Goal: Task Accomplishment & Management: Manage account settings

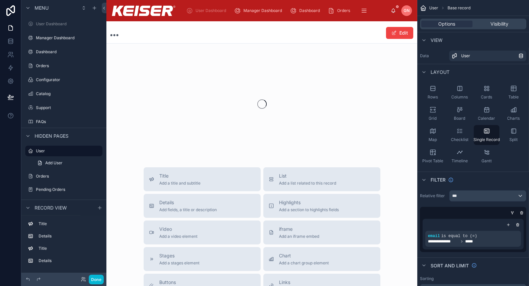
scroll to position [5, 0]
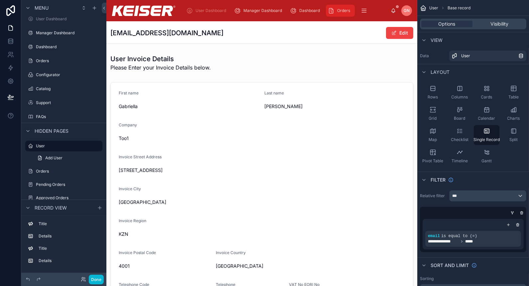
click at [335, 11] on div "Orders" at bounding box center [340, 10] width 25 height 11
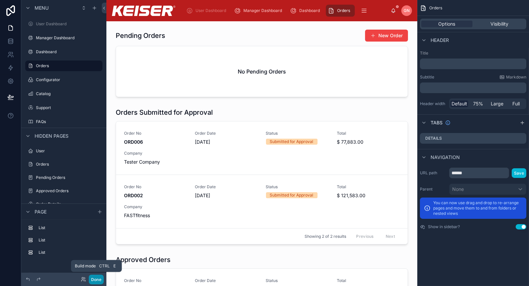
click at [96, 280] on button "Done" at bounding box center [96, 280] width 15 height 10
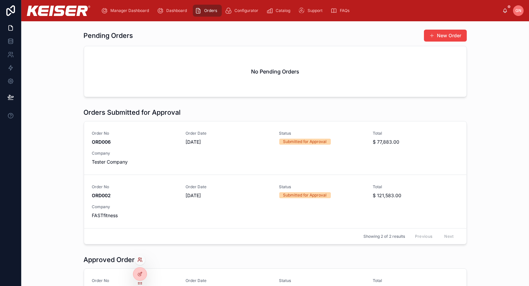
click at [140, 261] on icon at bounding box center [139, 259] width 5 height 5
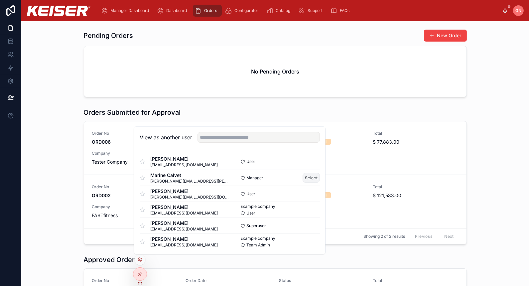
click at [303, 173] on button "Select" at bounding box center [311, 178] width 17 height 10
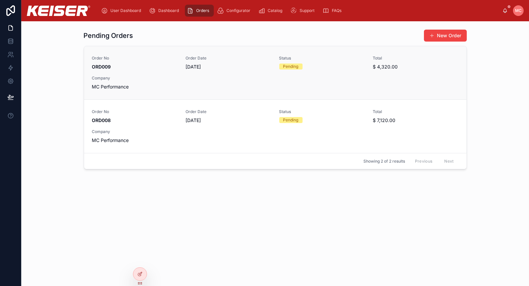
click at [240, 73] on div "Order No ORD009 Order Date 19/08/2025 Status Pending Total $ 4,320.00 Company M…" at bounding box center [275, 73] width 367 height 35
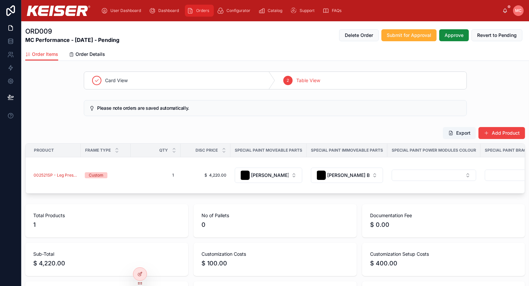
click at [199, 14] on div "Orders" at bounding box center [199, 10] width 25 height 11
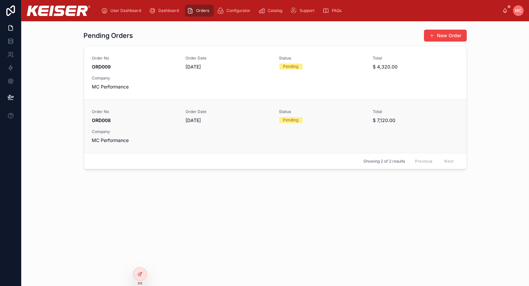
click at [189, 122] on span "23/06/2025" at bounding box center [229, 120] width 86 height 7
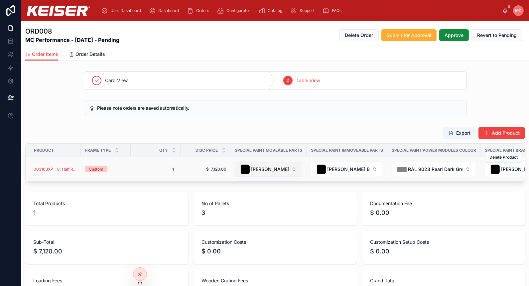
click at [280, 166] on span "[PERSON_NAME] Black - Default" at bounding box center [270, 169] width 38 height 7
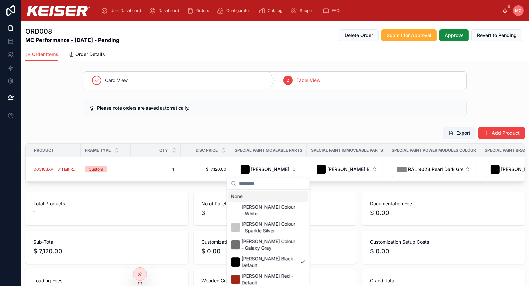
click at [275, 183] on input "text" at bounding box center [272, 183] width 67 height 12
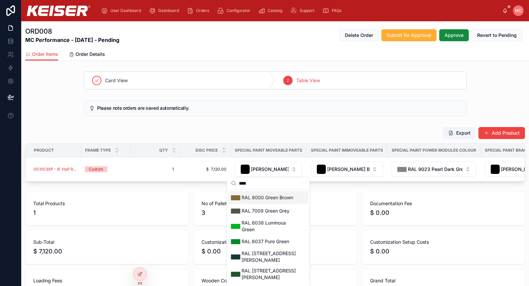
type input "****"
click at [271, 200] on span "RAL 8000 Green Brown" at bounding box center [268, 197] width 52 height 7
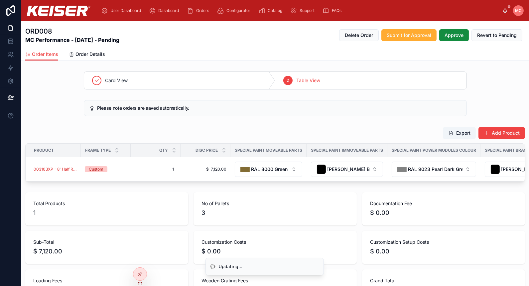
scroll to position [86, 0]
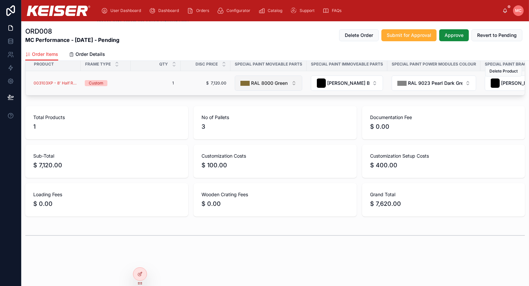
click at [270, 87] on button "RAL 8000 Green Brown" at bounding box center [269, 83] width 68 height 15
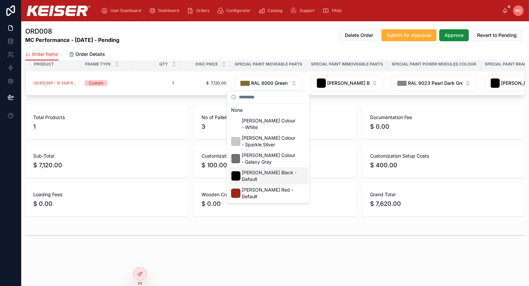
click at [268, 169] on span "[PERSON_NAME] Black - Default" at bounding box center [270, 175] width 56 height 13
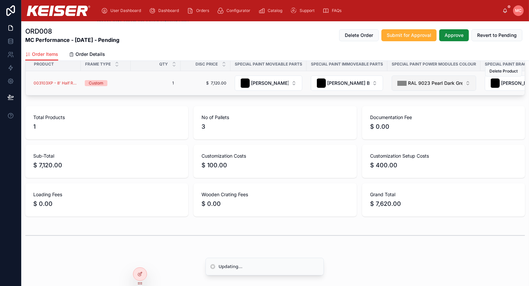
click at [436, 86] on div "RAL 9023 Pearl Dark Grey" at bounding box center [430, 83] width 65 height 9
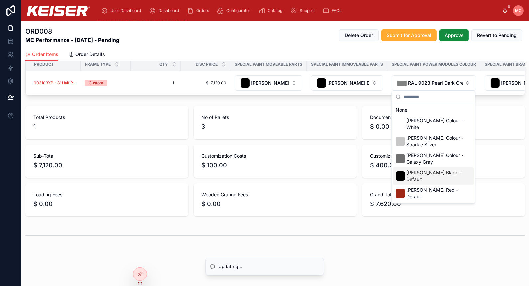
click at [410, 172] on span "[PERSON_NAME] Black - Default" at bounding box center [435, 175] width 57 height 13
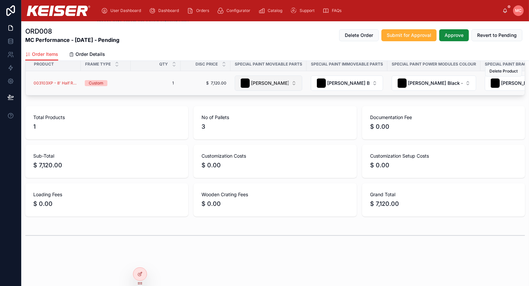
click at [288, 81] on span "[PERSON_NAME] Black - Default" at bounding box center [270, 83] width 38 height 7
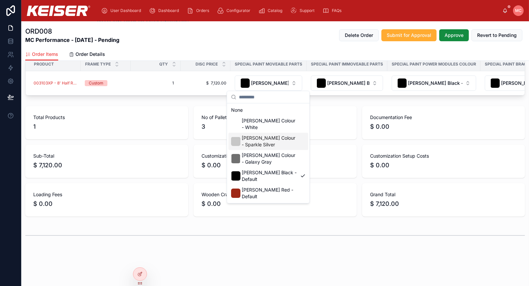
click at [277, 141] on span "[PERSON_NAME] Colour - Sparkle Silver" at bounding box center [270, 141] width 56 height 13
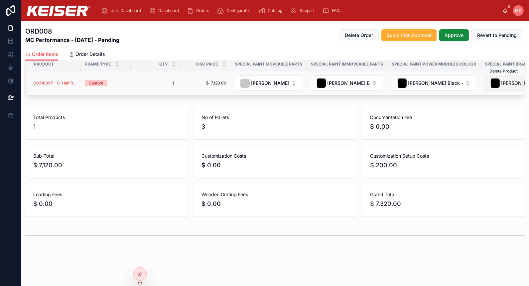
click at [505, 85] on span "[PERSON_NAME] Black - Default" at bounding box center [517, 83] width 32 height 7
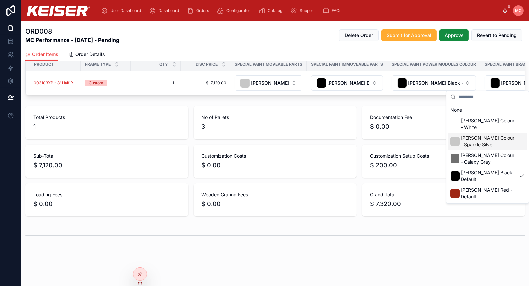
click at [480, 141] on span "[PERSON_NAME] Colour - Sparkle Silver" at bounding box center [489, 141] width 56 height 13
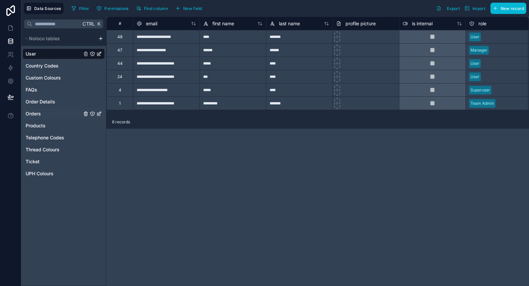
click at [53, 110] on div "Orders" at bounding box center [64, 113] width 82 height 11
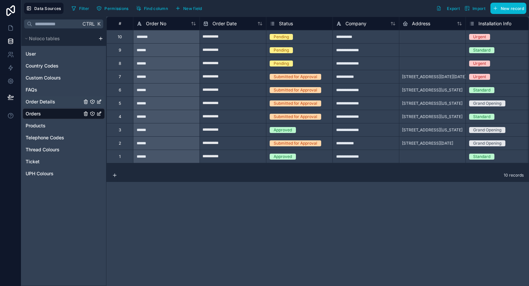
click at [58, 100] on div "Order Details" at bounding box center [64, 102] width 82 height 11
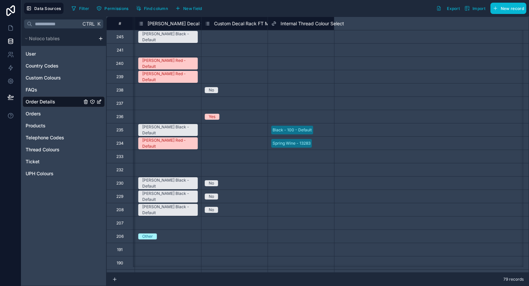
scroll to position [0, 822]
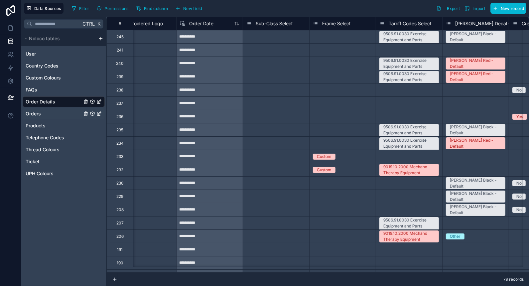
drag, startPoint x: 69, startPoint y: 107, endPoint x: 66, endPoint y: 110, distance: 3.8
click at [69, 107] on div "User Country Codes Custom Colours FAQs Order Details Orders Products Telephone …" at bounding box center [64, 112] width 82 height 133
click at [66, 110] on div "Orders" at bounding box center [64, 113] width 82 height 11
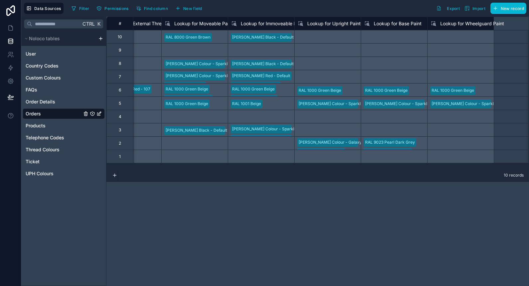
scroll to position [0, 4154]
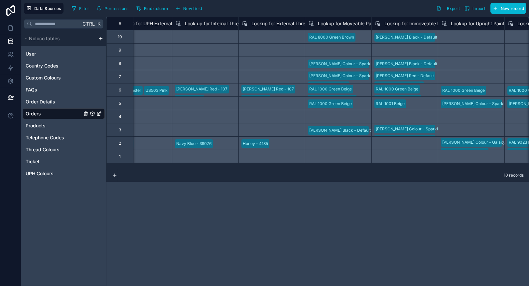
click at [473, 65] on div "Select a Lookup for Upright Paint" at bounding box center [471, 63] width 67 height 13
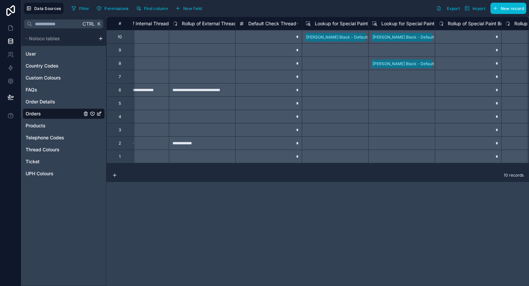
scroll to position [0, 5697]
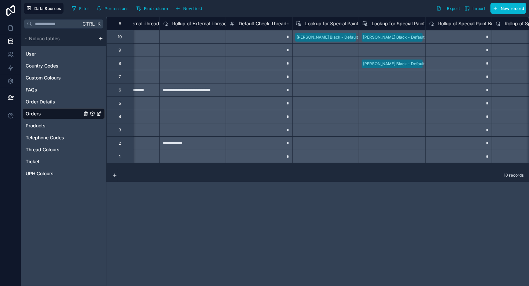
click at [334, 22] on span "Lookup for Special Paint Brace" at bounding box center [338, 23] width 67 height 7
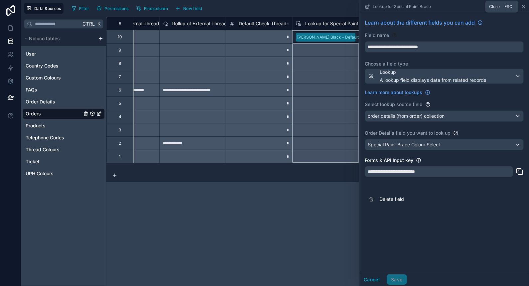
click at [523, 6] on icon at bounding box center [523, 6] width 5 height 5
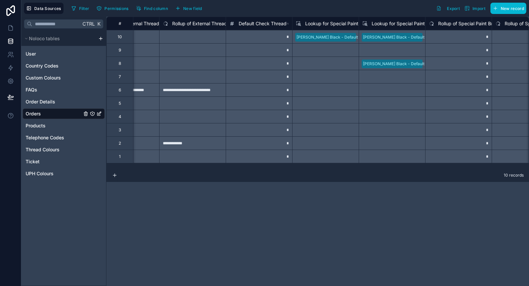
click at [306, 68] on div "Select a Lookup for Special Paint Brace" at bounding box center [326, 63] width 67 height 13
click at [421, 202] on div "**********" at bounding box center [317, 152] width 423 height 270
click at [329, 63] on div "Select a Lookup for Special Paint Brace" at bounding box center [326, 63] width 67 height 13
click at [420, 63] on div "[PERSON_NAME] Black - Default" at bounding box center [392, 63] width 67 height 13
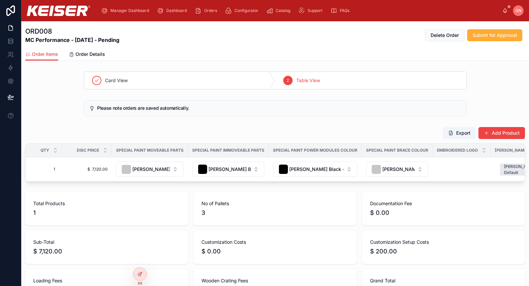
scroll to position [0, 112]
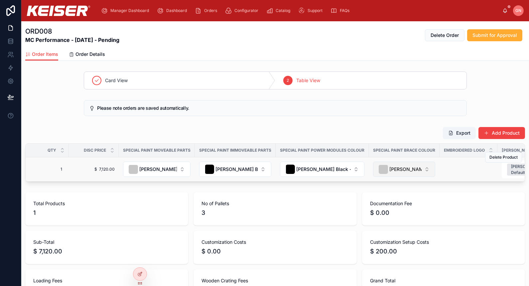
click at [422, 164] on button "[PERSON_NAME] Colour - Sparkle Silver" at bounding box center [404, 169] width 62 height 15
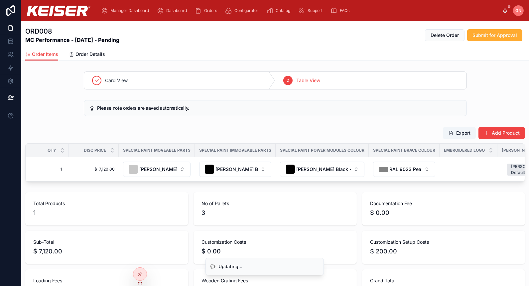
scroll to position [86, 0]
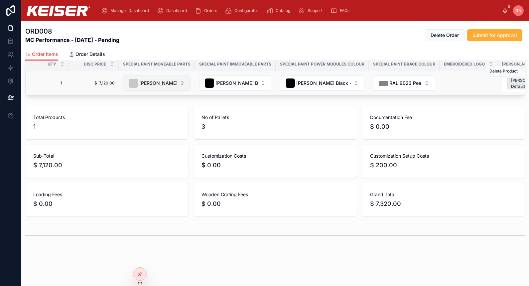
click at [166, 84] on span "[PERSON_NAME] Colour - Sparkle Silver" at bounding box center [158, 83] width 38 height 7
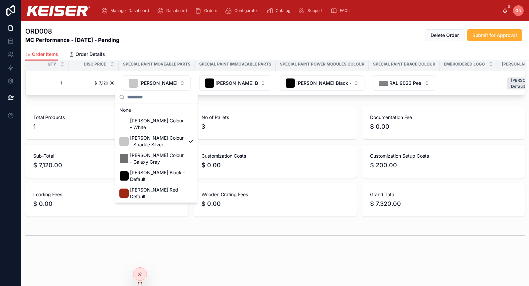
click at [163, 204] on span "RAL 9023 Pearl Dark Grey" at bounding box center [158, 210] width 56 height 13
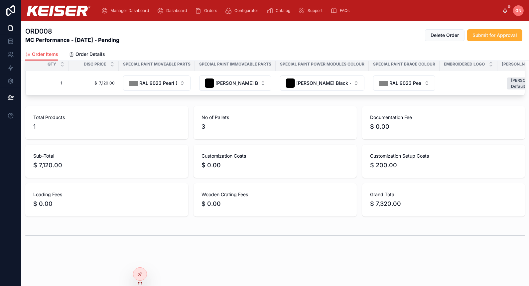
scroll to position [0, 0]
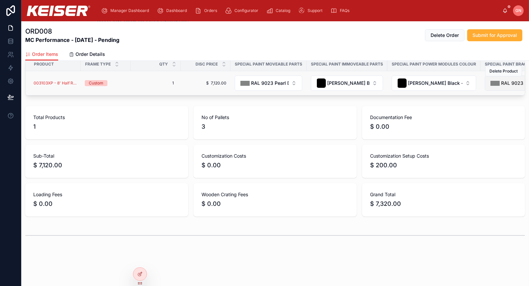
click at [500, 87] on button "RAL 9023 Pearl Dark Grey" at bounding box center [516, 83] width 62 height 15
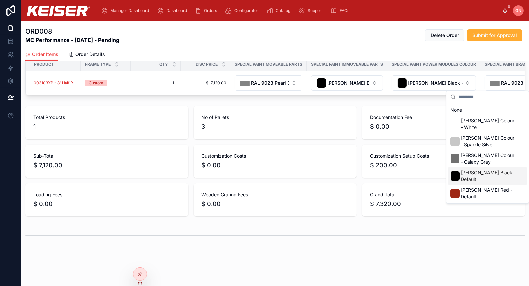
click at [490, 169] on span "[PERSON_NAME] Black - Default" at bounding box center [489, 175] width 56 height 13
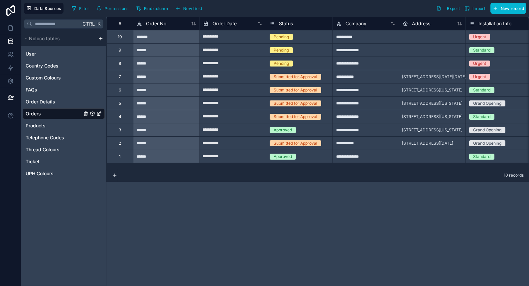
drag, startPoint x: 129, startPoint y: 168, endPoint x: 436, endPoint y: 182, distance: 307.1
click at [436, 182] on div "**********" at bounding box center [317, 152] width 423 height 270
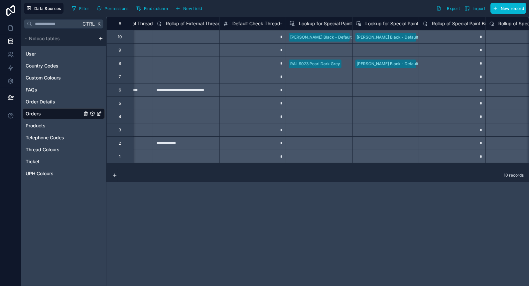
scroll to position [0, 5697]
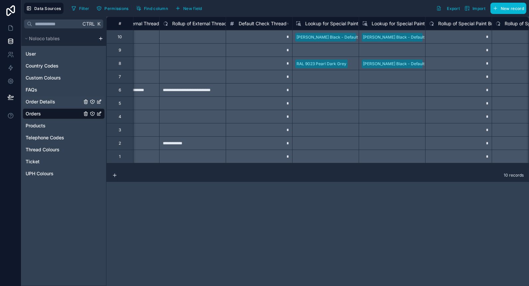
click at [54, 101] on span "Order Details" at bounding box center [41, 102] width 30 height 7
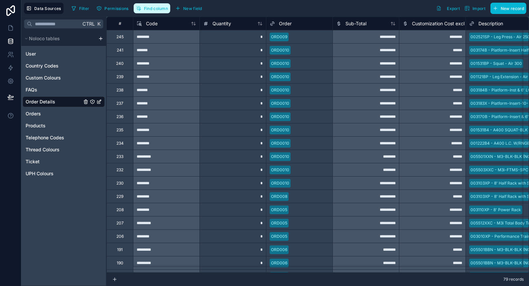
click at [147, 8] on span "Find column" at bounding box center [156, 8] width 24 height 5
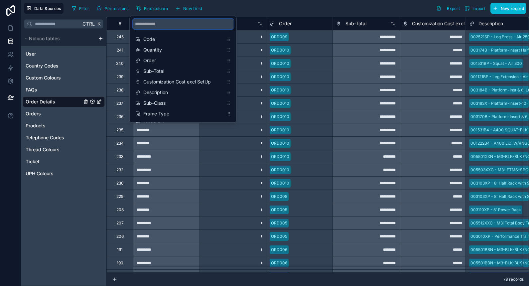
click at [190, 23] on input "scrollable content" at bounding box center [183, 24] width 101 height 11
click at [184, 80] on span "Customization Cost excl SetUp" at bounding box center [183, 82] width 81 height 7
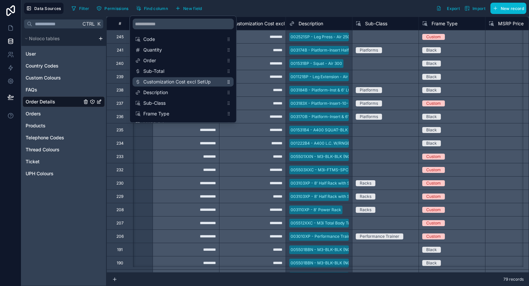
scroll to position [0, 266]
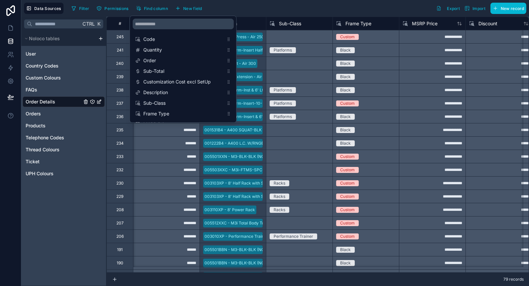
click at [320, 11] on div "Filter Permissions Find column New field Export Import New record" at bounding box center [298, 8] width 458 height 11
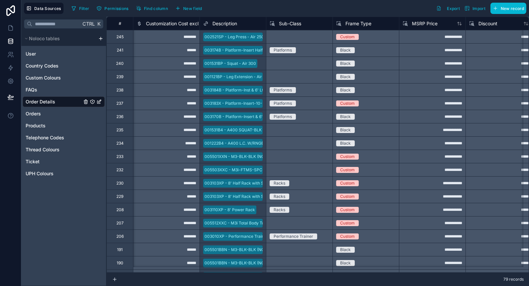
click at [173, 20] on span "Customization Cost excl SetUp" at bounding box center [180, 23] width 68 height 7
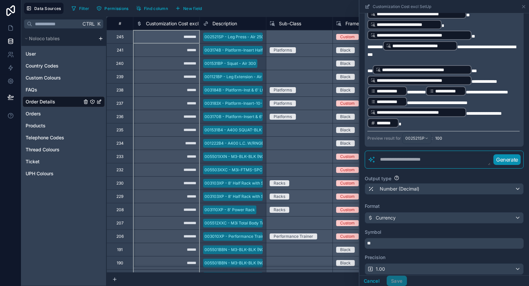
scroll to position [543, 0]
click at [419, 141] on span "002521SP" at bounding box center [415, 137] width 19 height 5
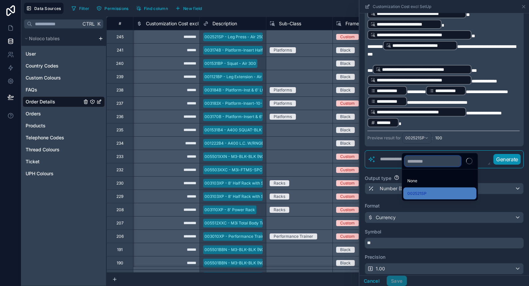
click at [421, 159] on input "text" at bounding box center [433, 161] width 56 height 11
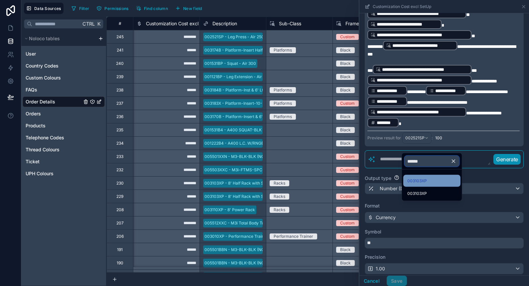
type input "******"
click at [430, 179] on div "003103XP" at bounding box center [432, 181] width 49 height 8
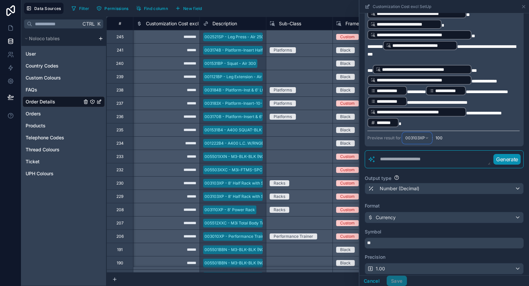
click at [425, 143] on div "003103XP" at bounding box center [417, 138] width 29 height 11
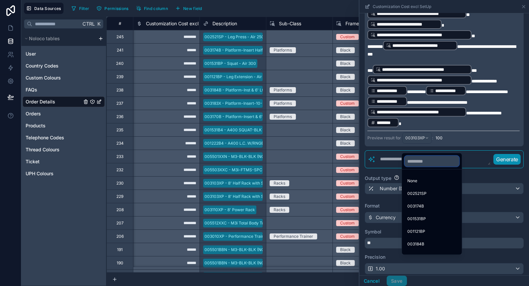
click at [423, 160] on input "text" at bounding box center [432, 161] width 55 height 11
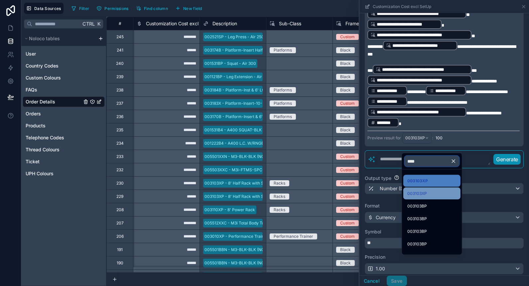
type input "****"
click at [445, 193] on div "003103XP" at bounding box center [432, 194] width 49 height 8
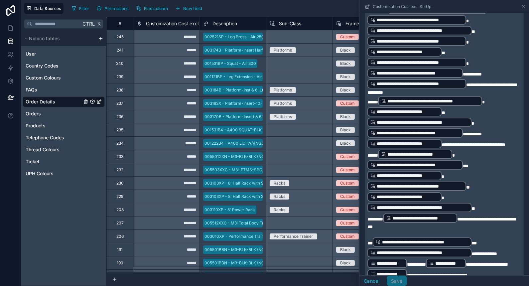
scroll to position [284, 0]
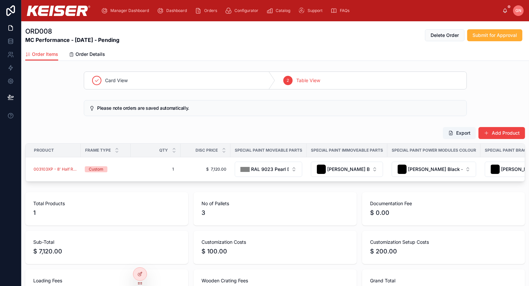
scroll to position [86, 0]
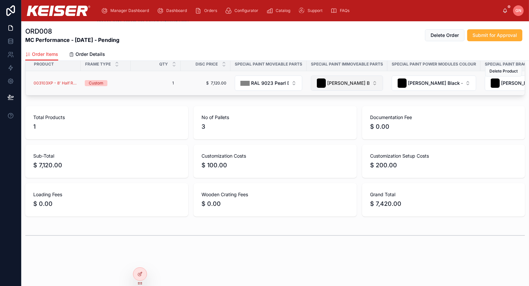
click at [338, 86] on div "[PERSON_NAME] Black - Default" at bounding box center [343, 83] width 53 height 9
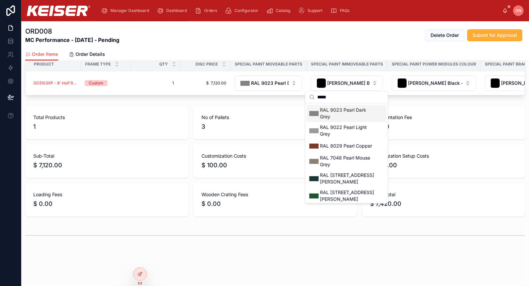
type input "*****"
click at [332, 115] on span "RAL 9023 Pearl Dark Grey" at bounding box center [348, 113] width 56 height 13
